Goal: Transaction & Acquisition: Download file/media

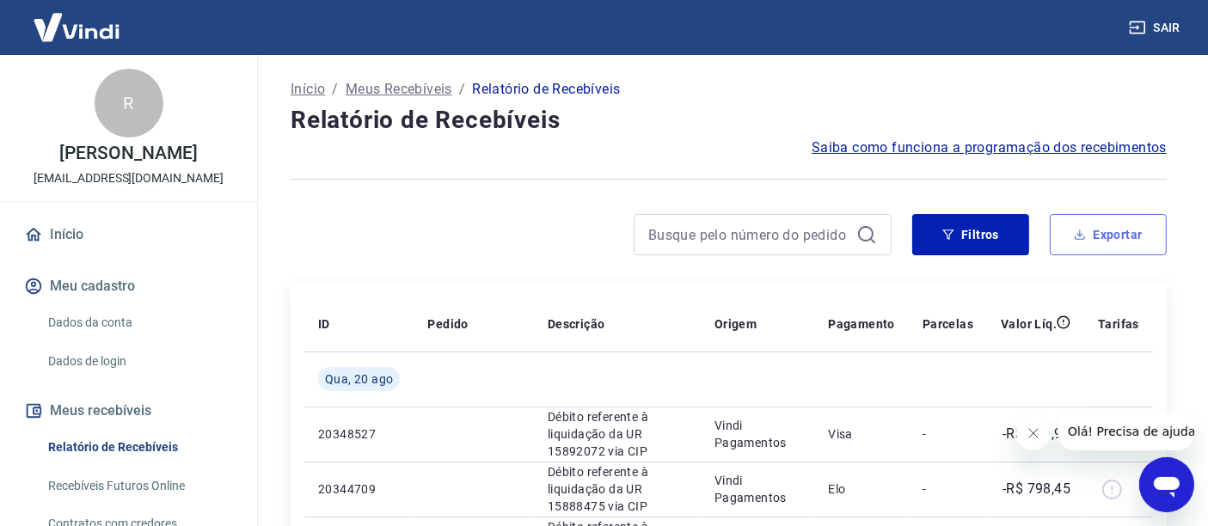
click at [1078, 248] on button "Exportar" at bounding box center [1108, 234] width 117 height 41
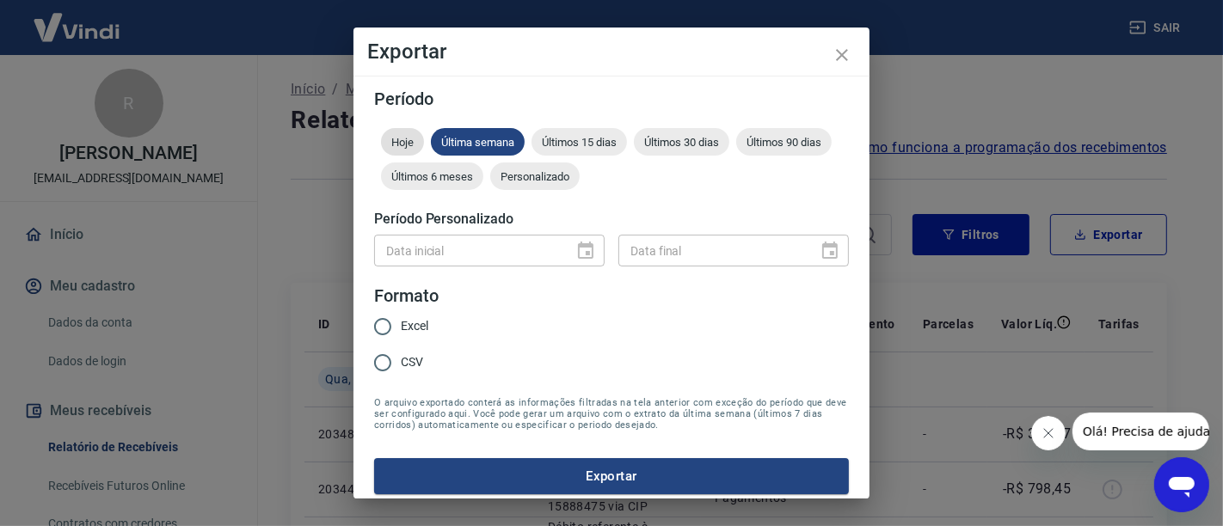
click at [411, 141] on span "Hoje" at bounding box center [402, 142] width 43 height 13
click at [414, 330] on span "Excel" at bounding box center [415, 326] width 28 height 18
click at [401, 330] on input "Excel" at bounding box center [383, 327] width 36 height 36
radio input "true"
click at [578, 481] on button "Exportar" at bounding box center [611, 476] width 475 height 36
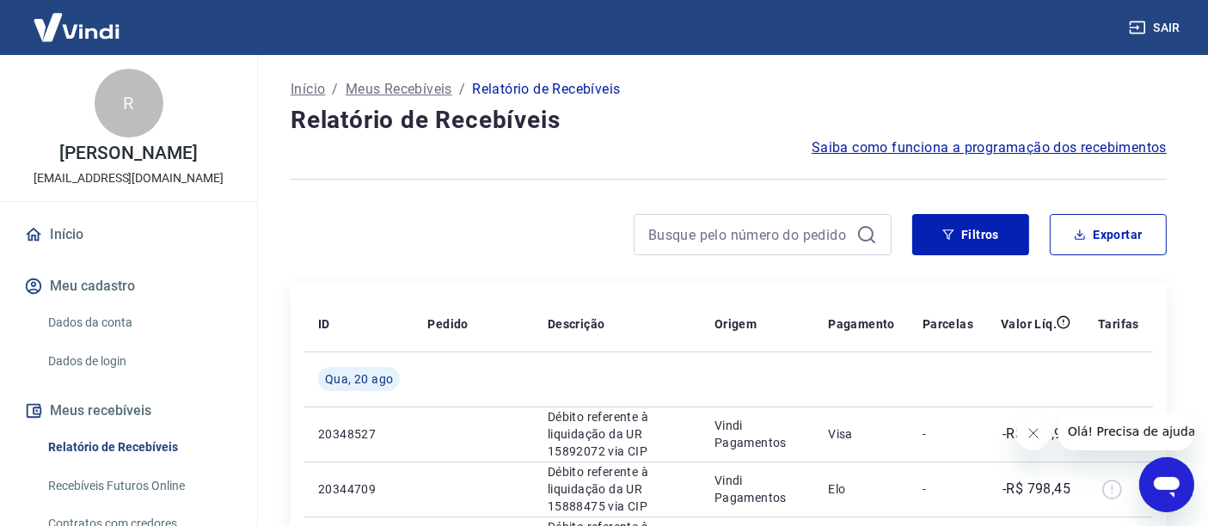
drag, startPoint x: 1182, startPoint y: 96, endPoint x: 1171, endPoint y: 104, distance: 13.6
